Goal: Obtain resource: Download file/media

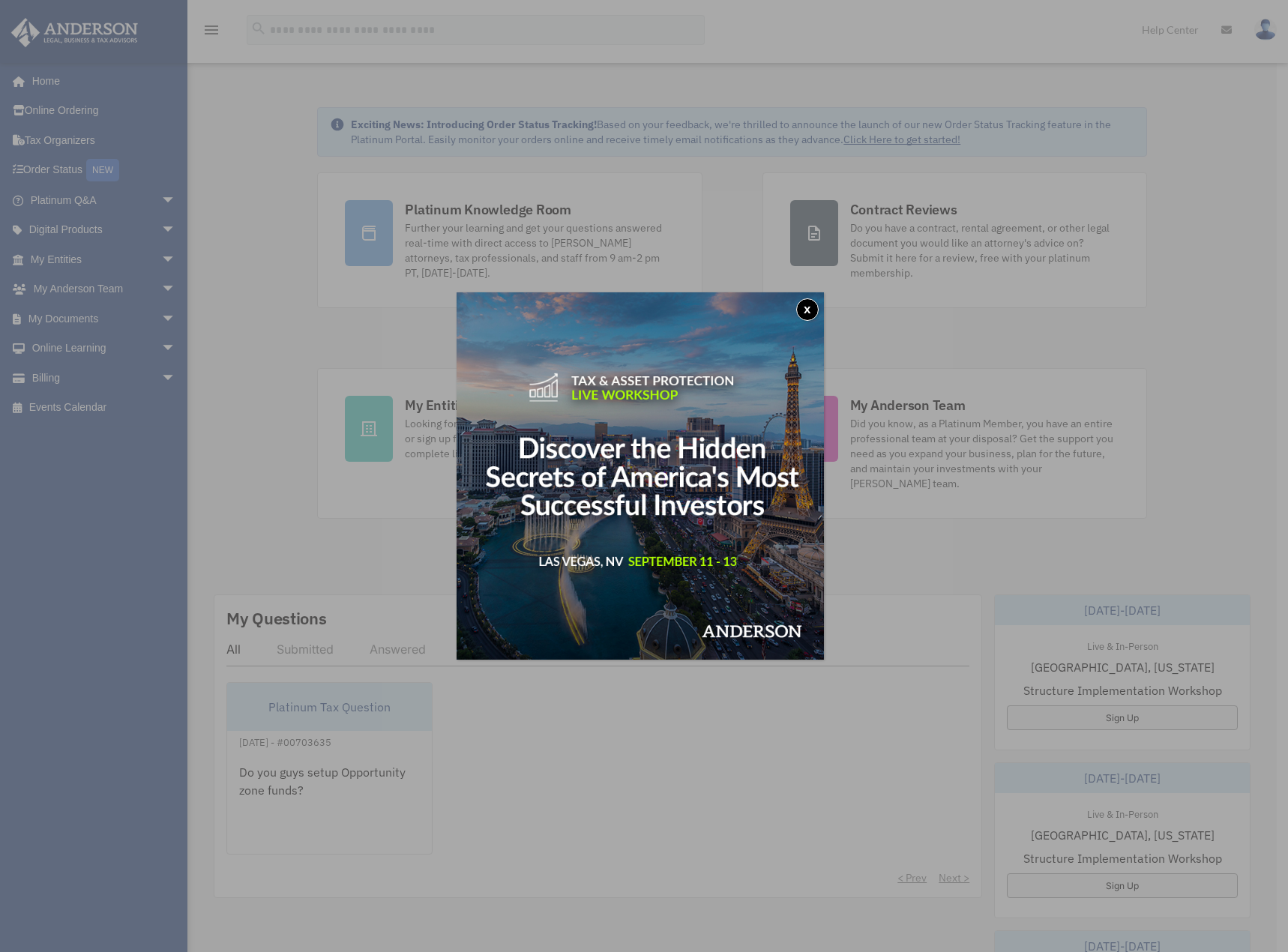
click at [803, 304] on button "x" at bounding box center [807, 309] width 22 height 22
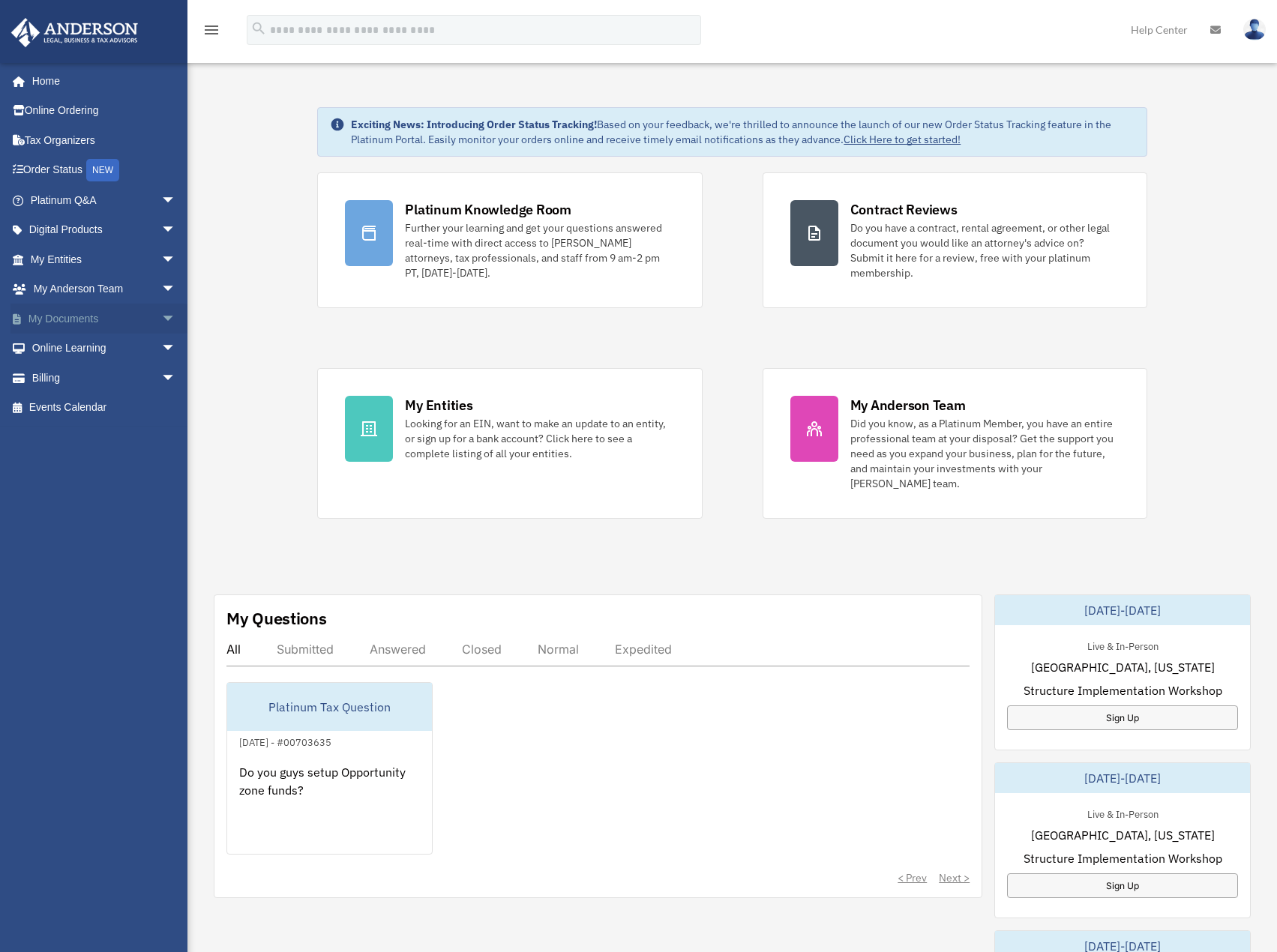
click at [162, 320] on span "arrow_drop_down" at bounding box center [177, 319] width 30 height 31
click at [85, 294] on link "My [PERSON_NAME] Team arrow_drop_down" at bounding box center [104, 290] width 188 height 30
click at [162, 288] on span "arrow_drop_down" at bounding box center [177, 290] width 30 height 31
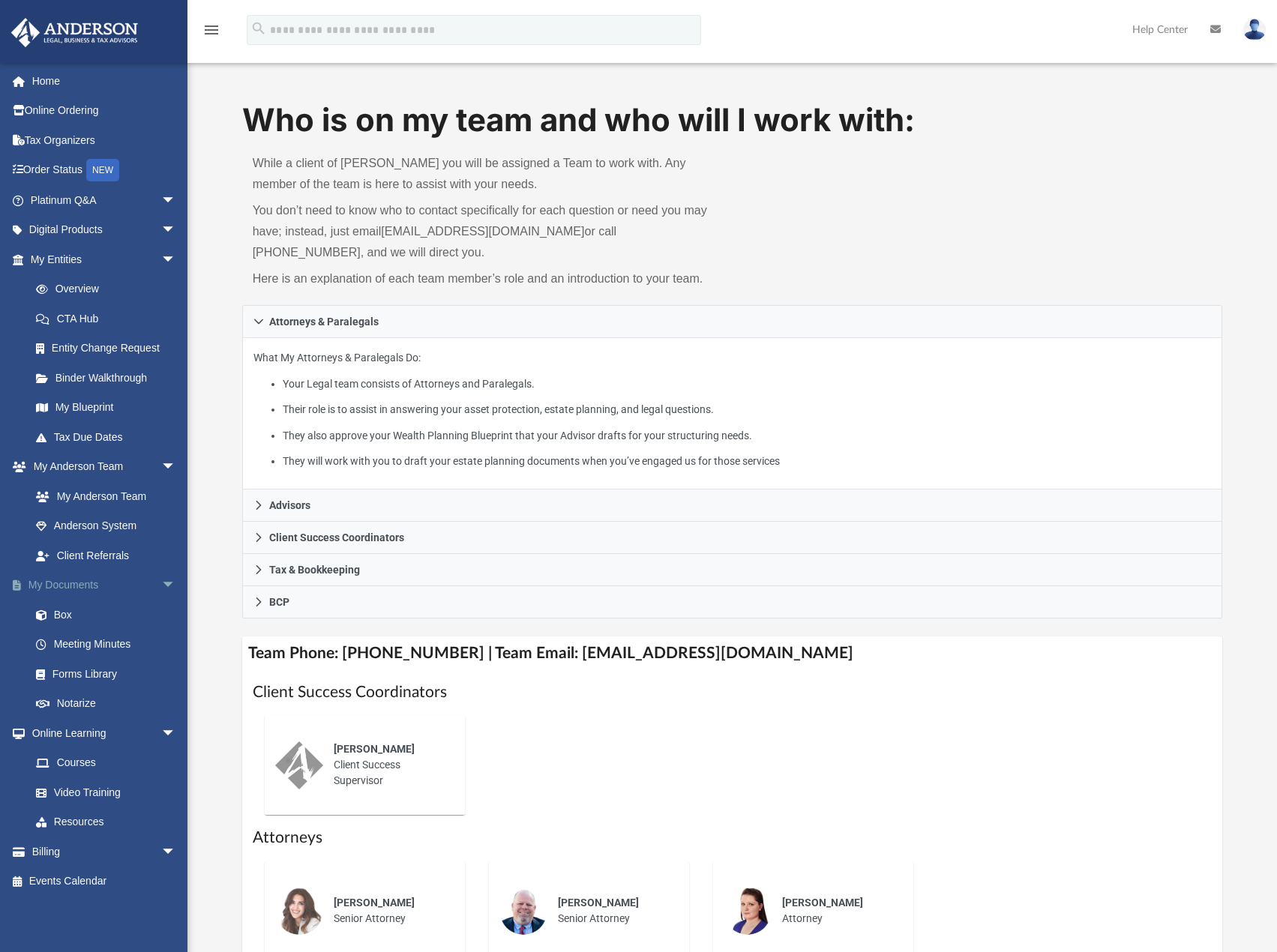
click at [81, 585] on link "My Documents arrow_drop_down" at bounding box center [104, 586] width 188 height 30
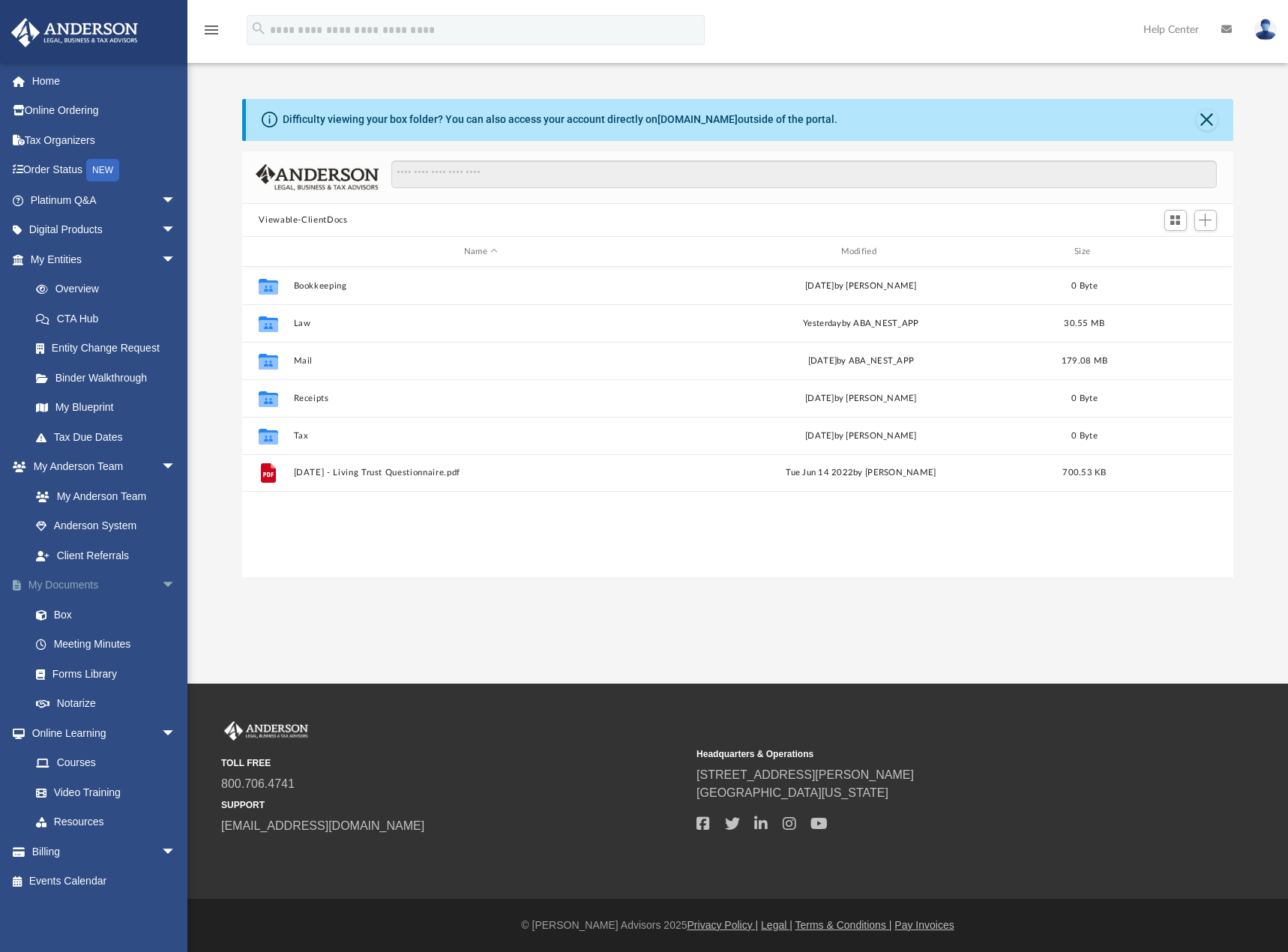
scroll to position [330, 979]
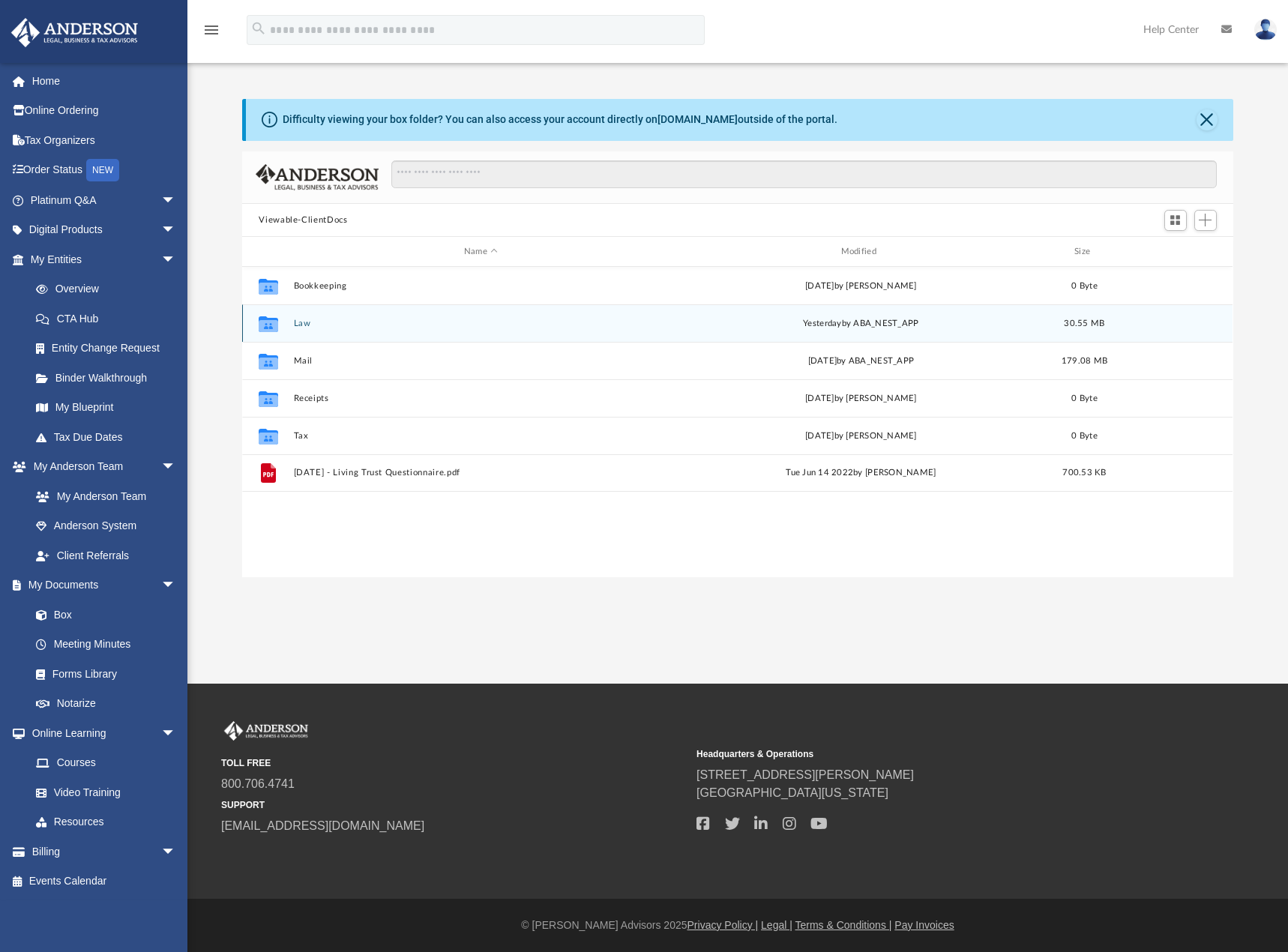
click at [321, 331] on div "Collaborated Folder Law [DATE] by ABA_NEST_APP 30.55 MB" at bounding box center [737, 323] width 990 height 37
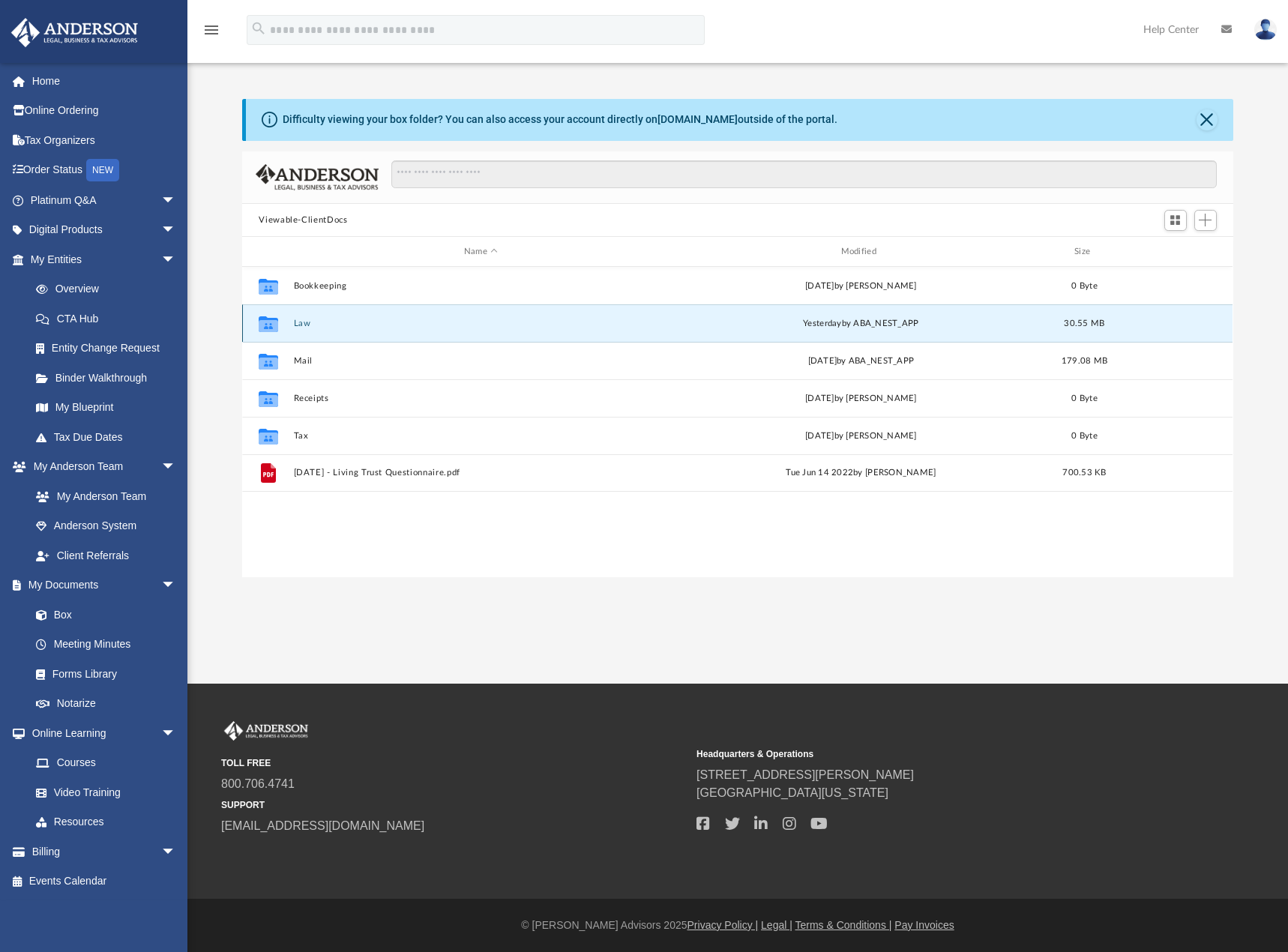
click at [301, 325] on button "Law" at bounding box center [481, 323] width 375 height 9
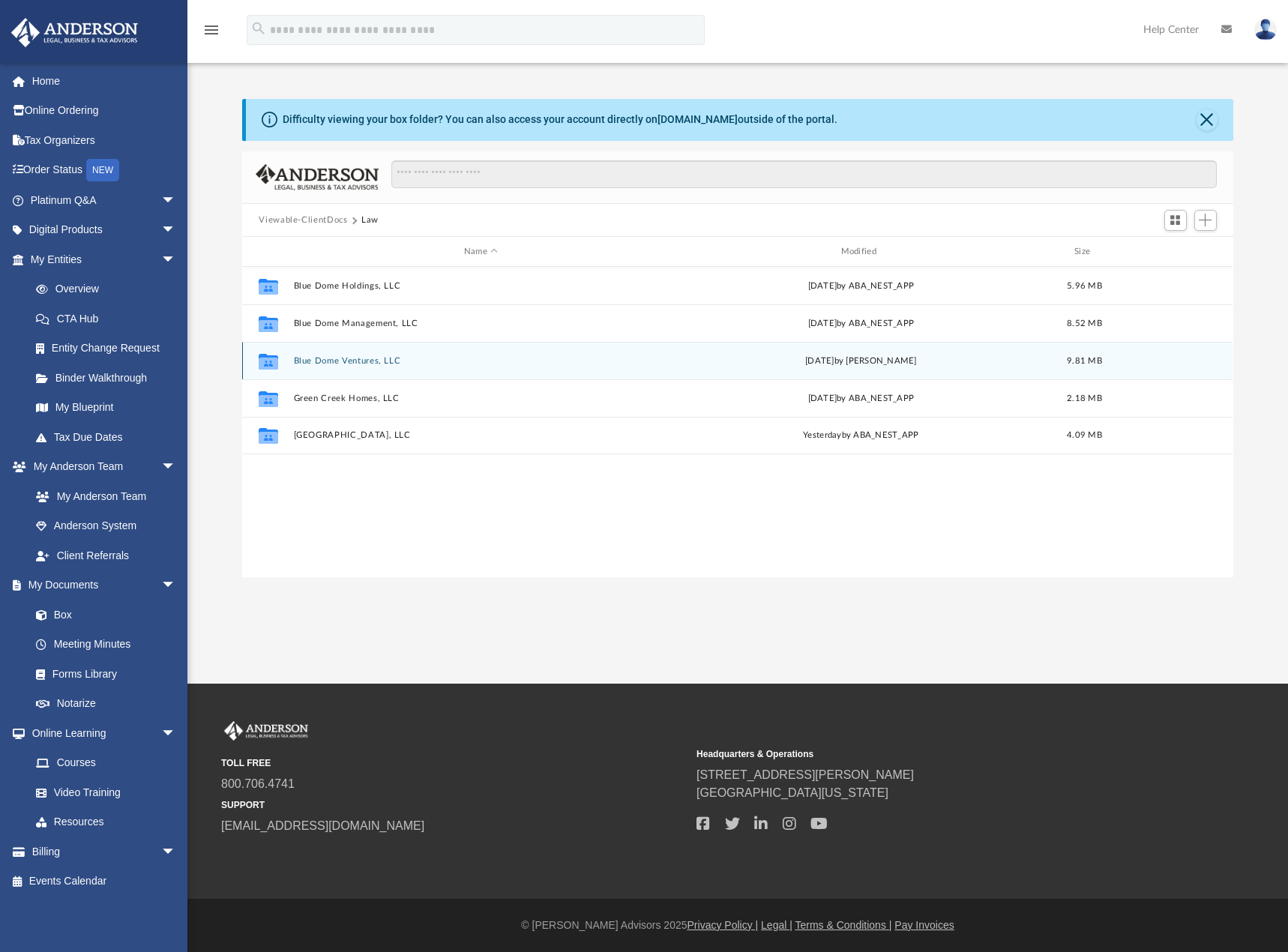
click at [389, 363] on button "Blue Dome Ventures, LLC" at bounding box center [481, 361] width 375 height 9
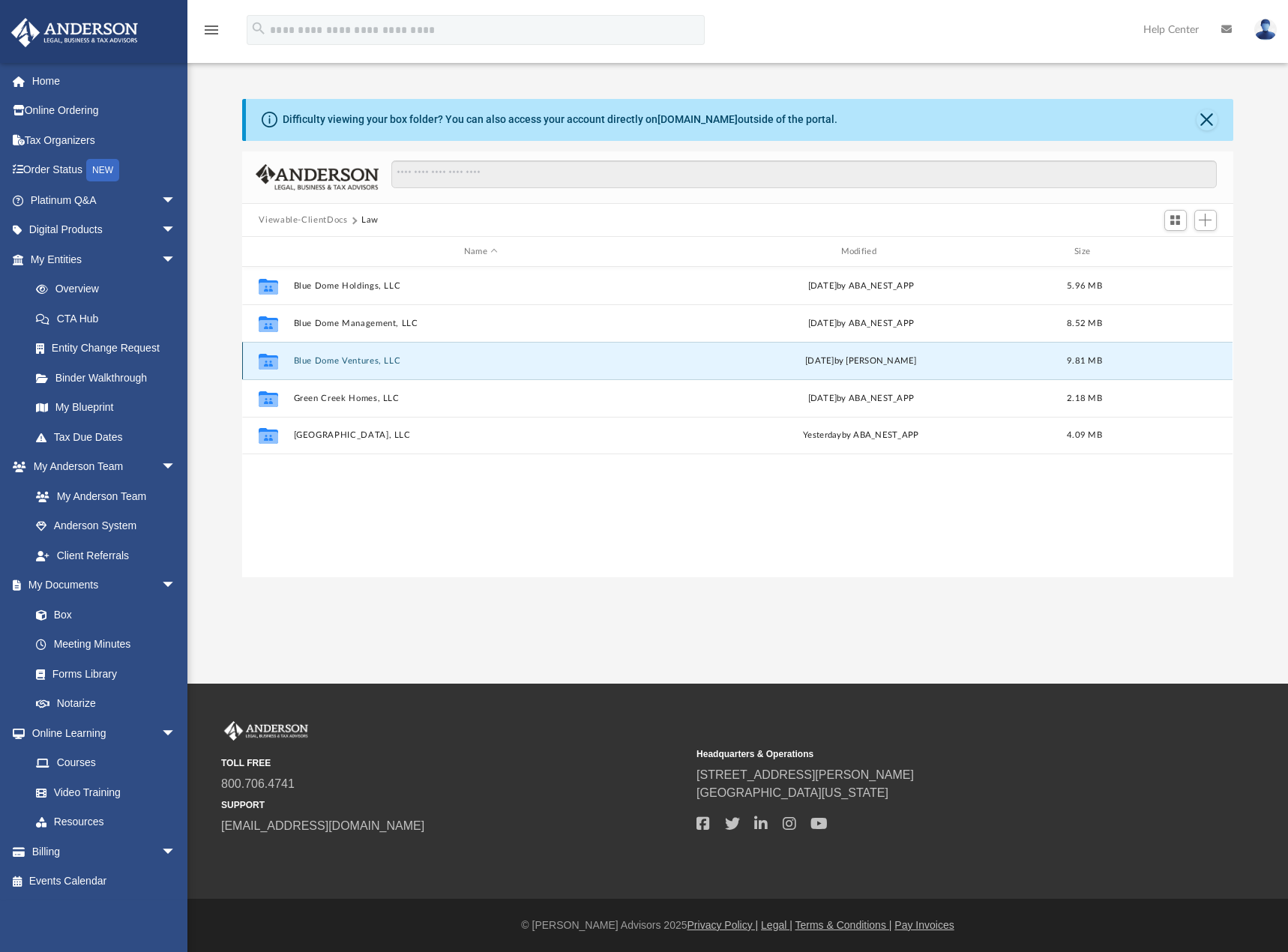
click at [389, 363] on button "Blue Dome Ventures, LLC" at bounding box center [481, 361] width 375 height 9
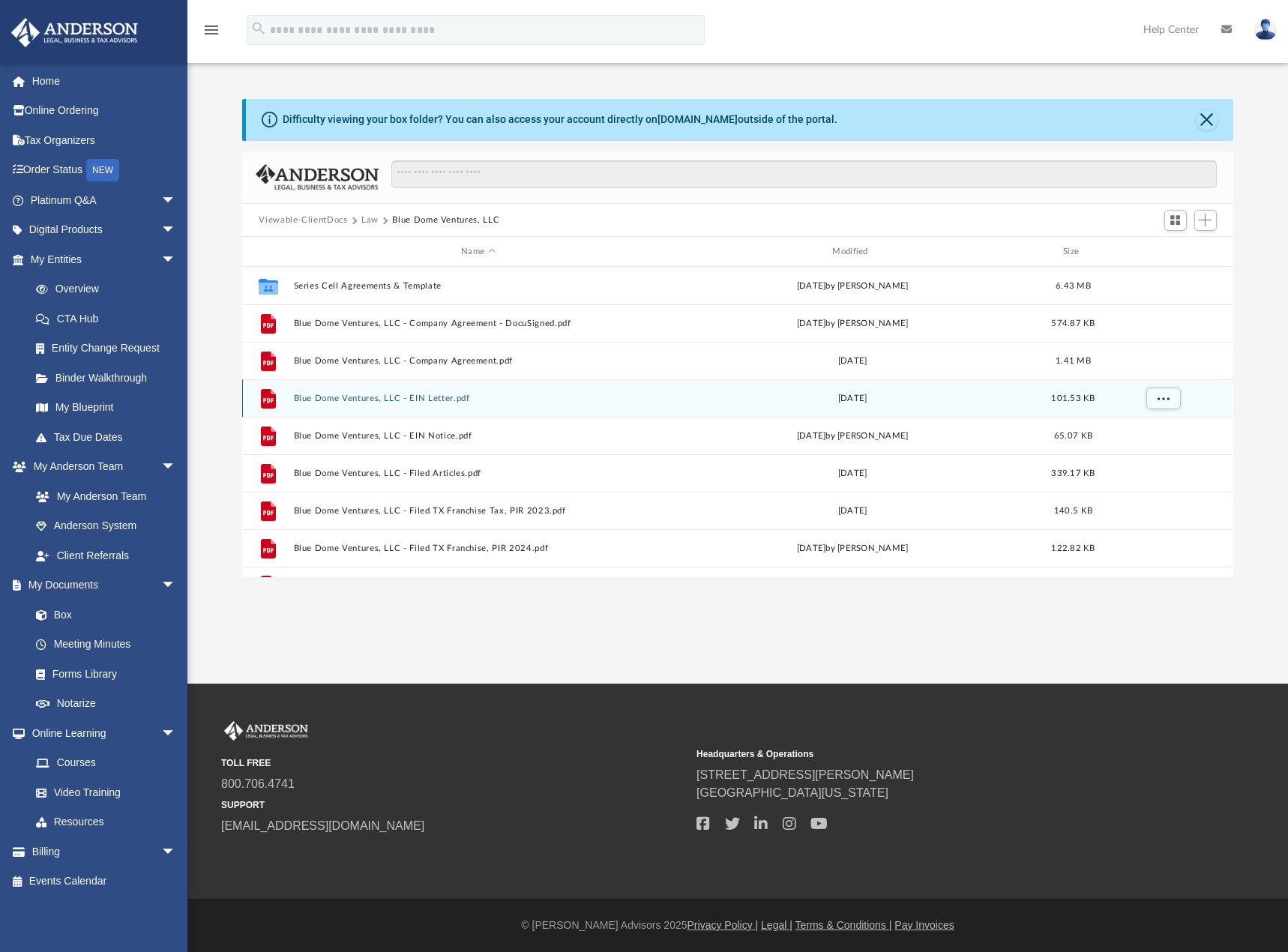
click at [525, 402] on button "Blue Dome Ventures, LLC - EIN Letter.pdf" at bounding box center [478, 398] width 368 height 9
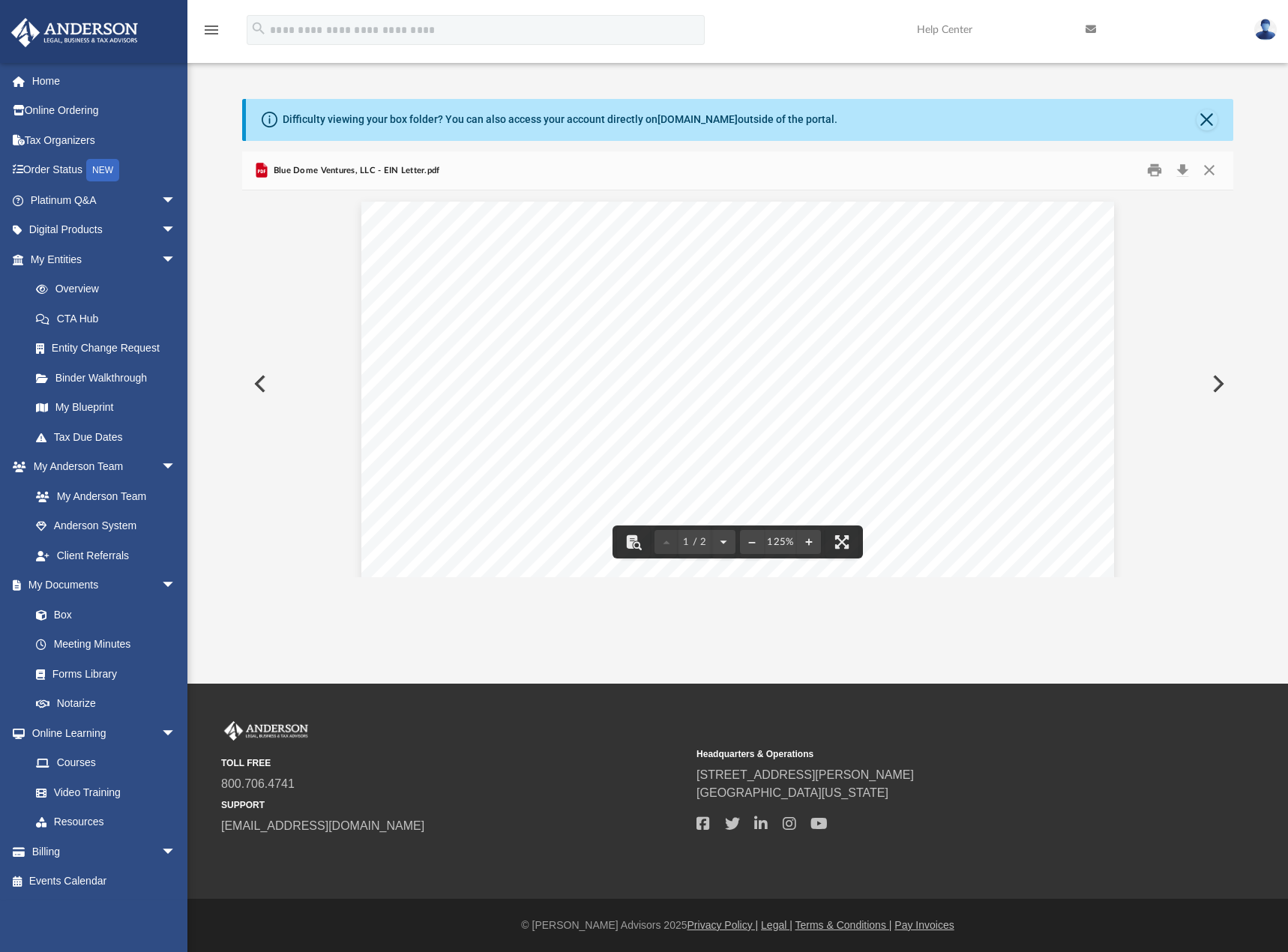
click at [1216, 377] on button "Preview" at bounding box center [1216, 383] width 33 height 42
click at [1214, 390] on button "Preview" at bounding box center [1216, 383] width 33 height 42
click at [1210, 174] on button "Close" at bounding box center [1209, 170] width 27 height 23
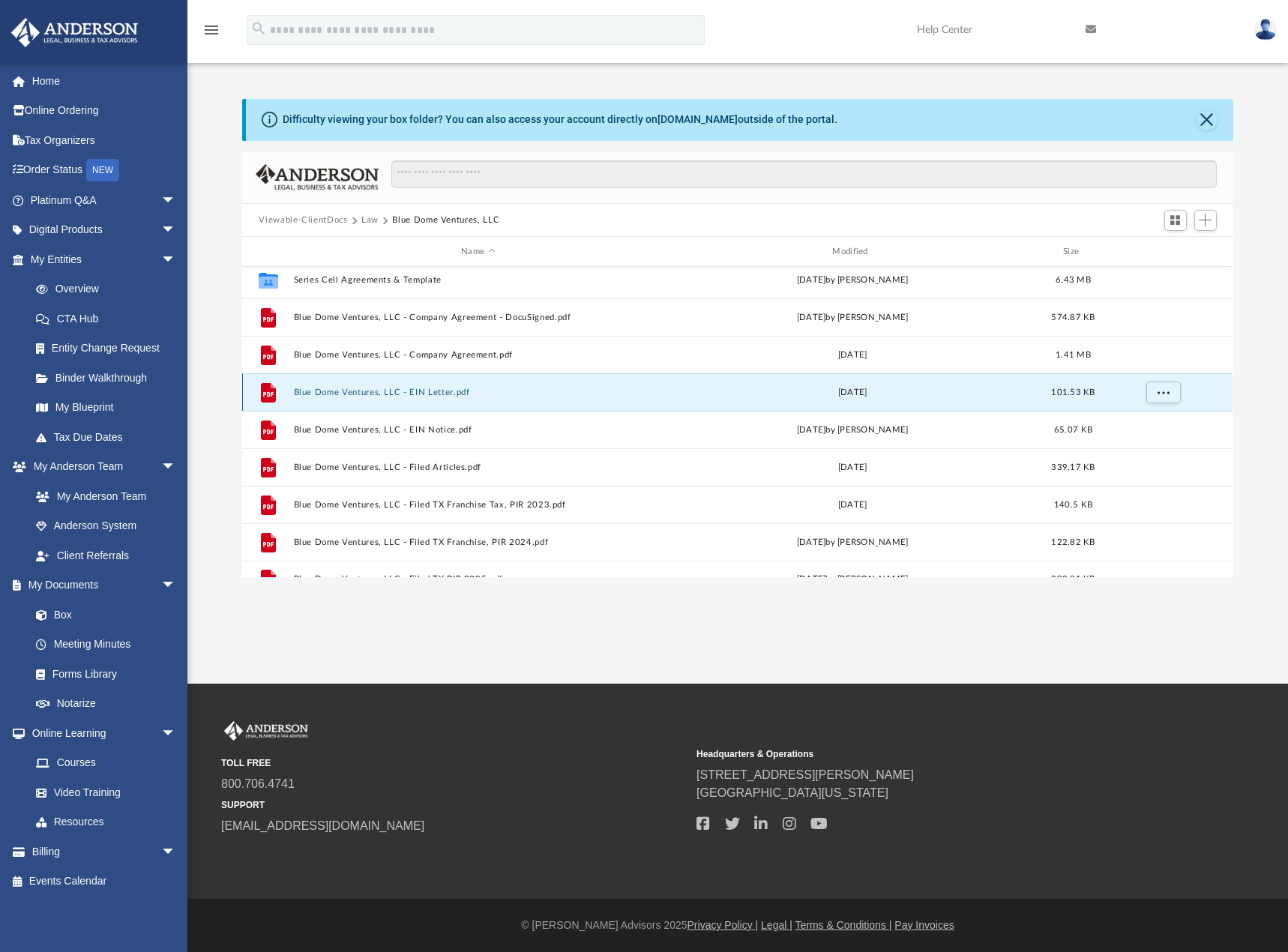
scroll to position [0, 0]
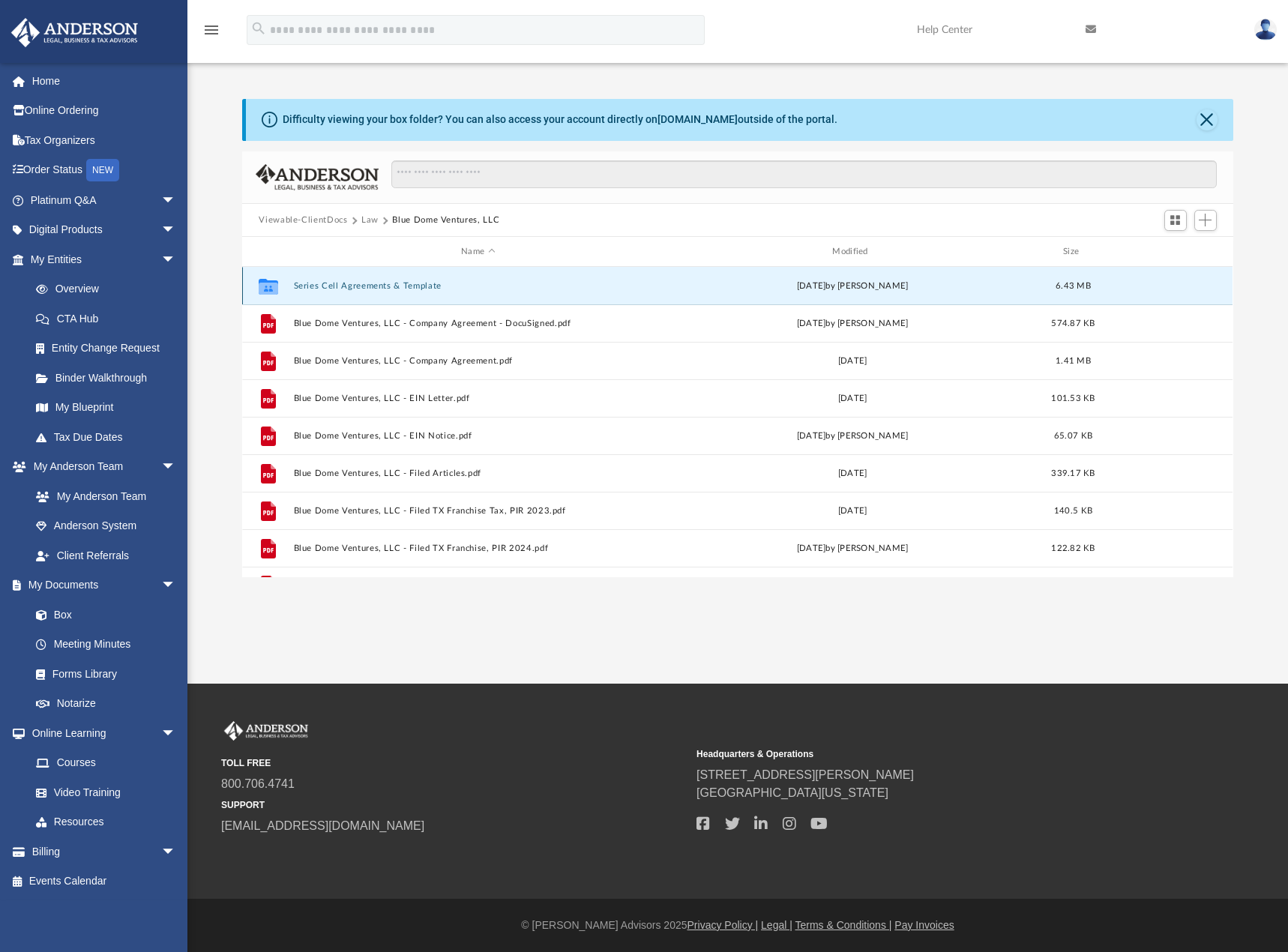
click at [321, 289] on button "Series Cell Agreements & Template" at bounding box center [478, 286] width 368 height 9
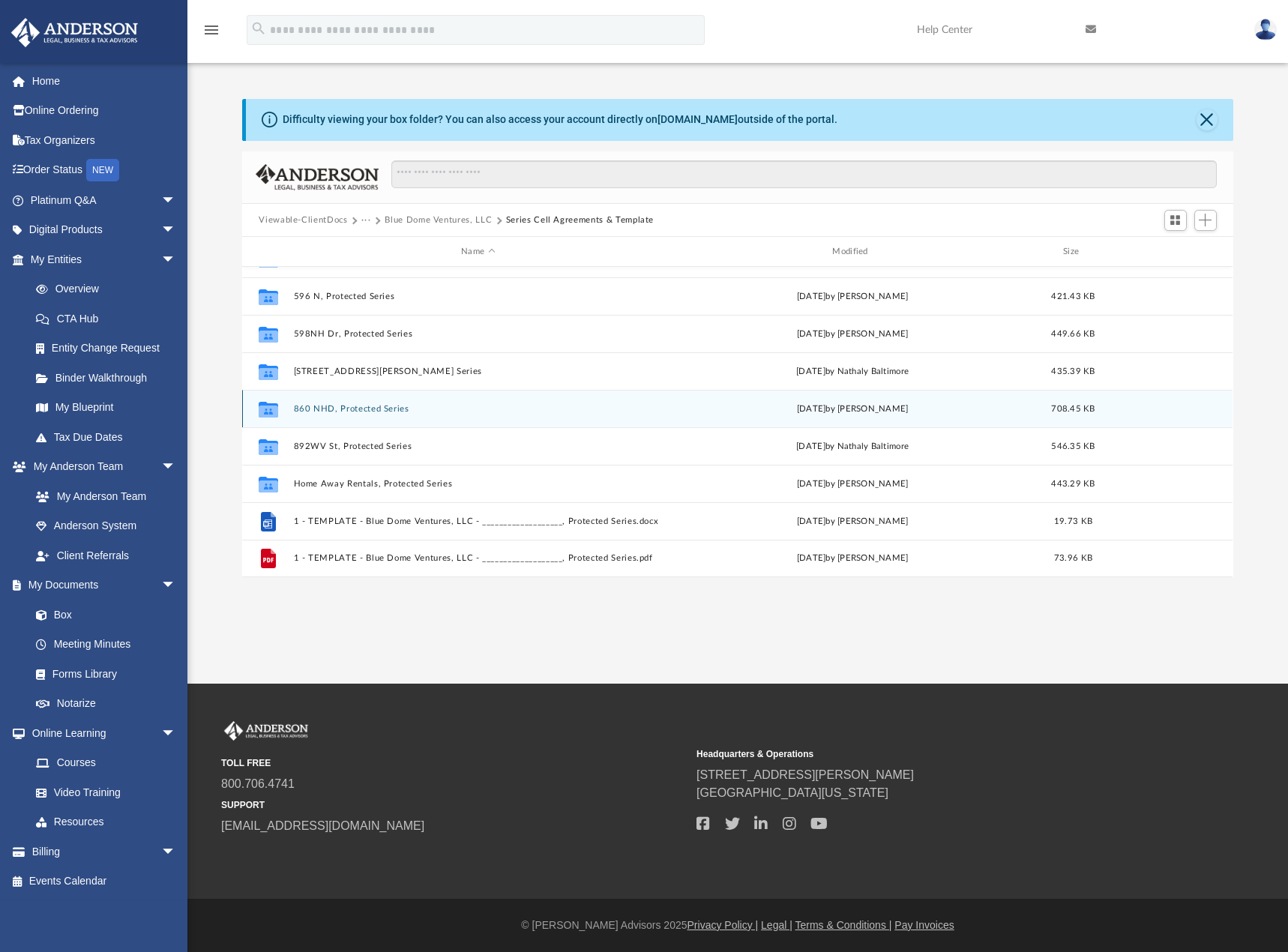
scroll to position [290, 0]
